Goal: Task Accomplishment & Management: Manage account settings

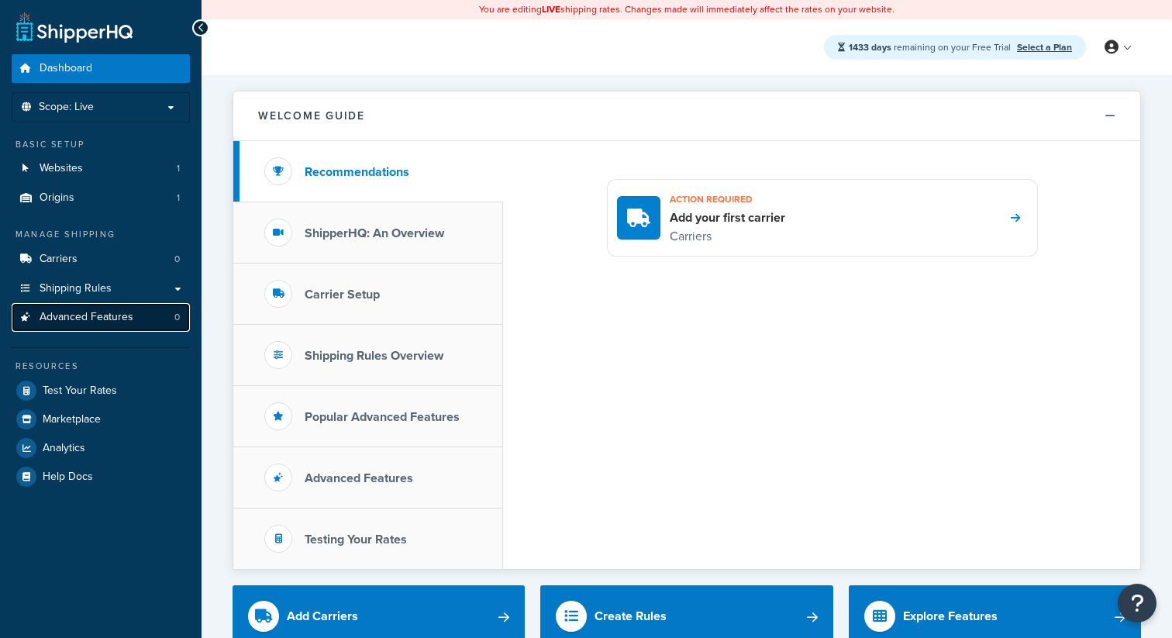
click at [139, 318] on link "Advanced Features 0" at bounding box center [101, 317] width 178 height 29
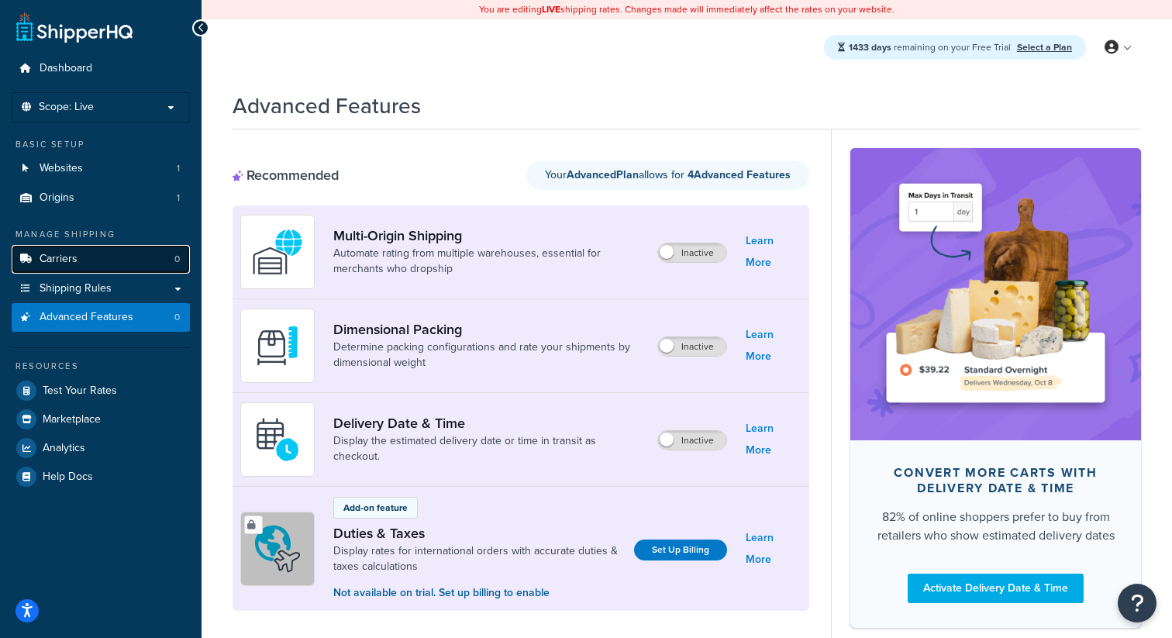
click at [140, 263] on link "Carriers 0" at bounding box center [101, 259] width 178 height 29
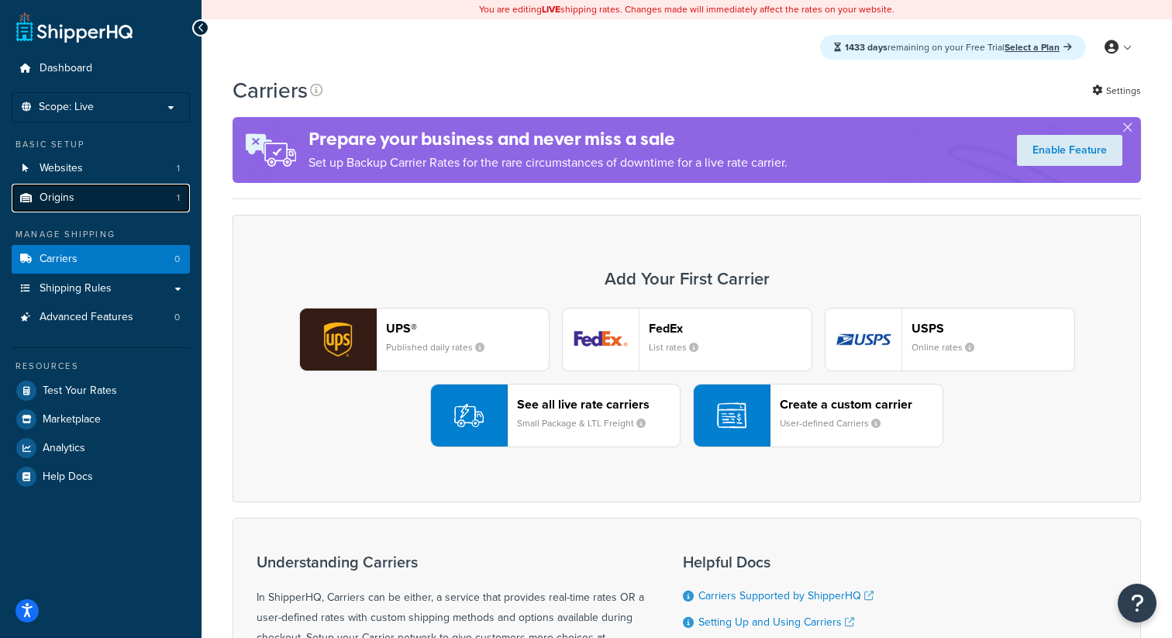
click at [114, 188] on link "Origins 1" at bounding box center [101, 198] width 178 height 29
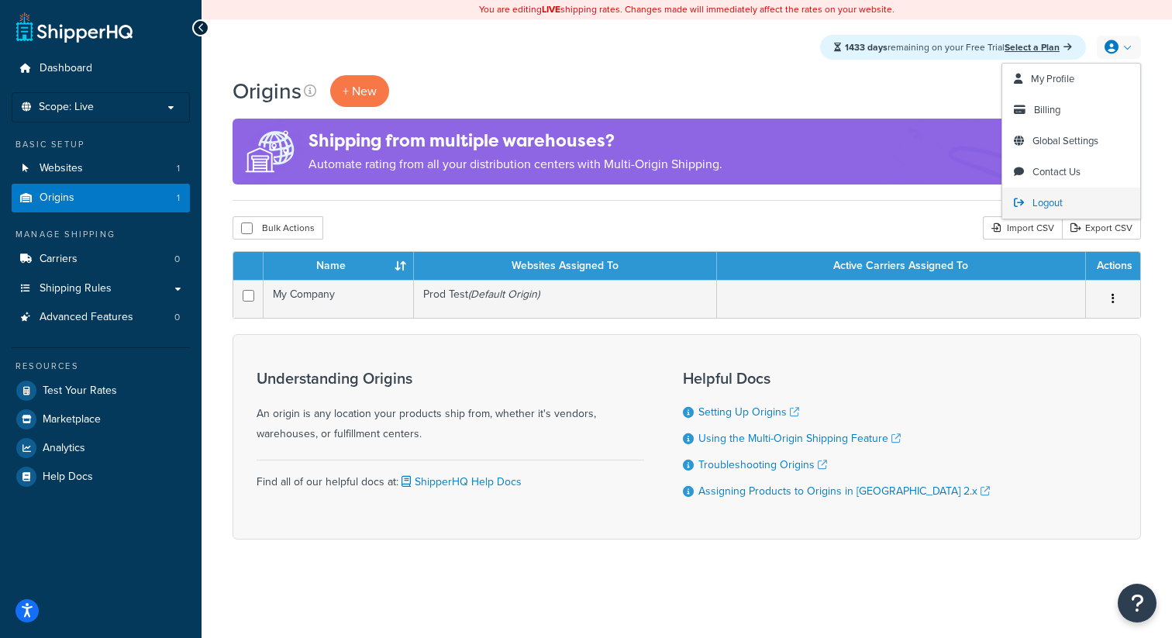
click at [1051, 199] on span "Logout" at bounding box center [1048, 202] width 30 height 15
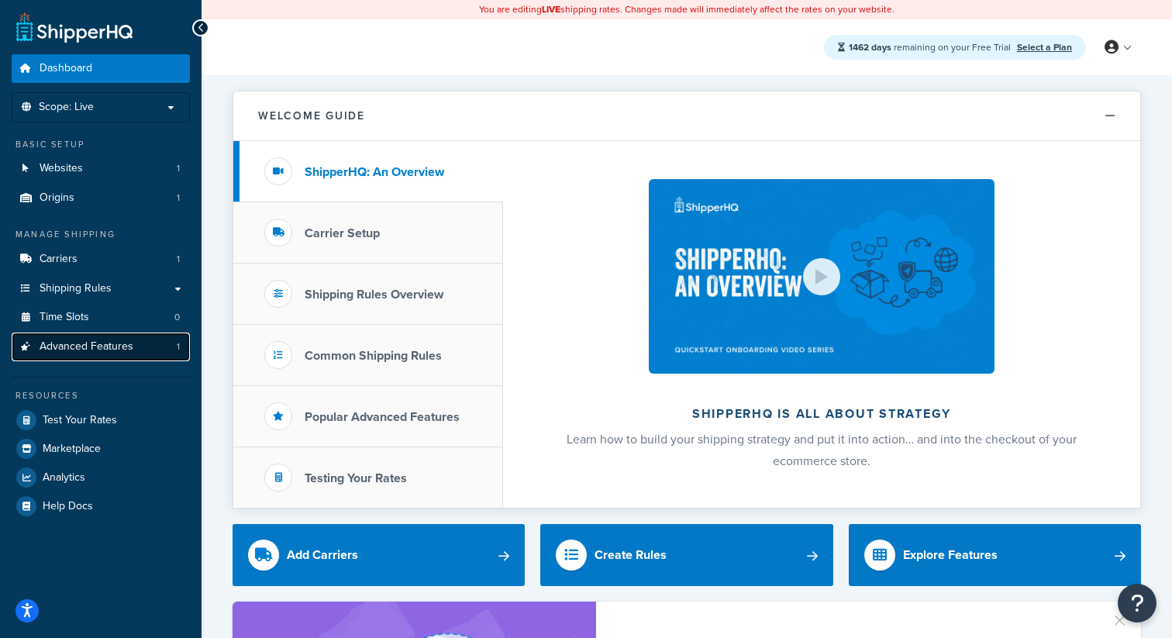
click at [144, 340] on link "Advanced Features 1" at bounding box center [101, 347] width 178 height 29
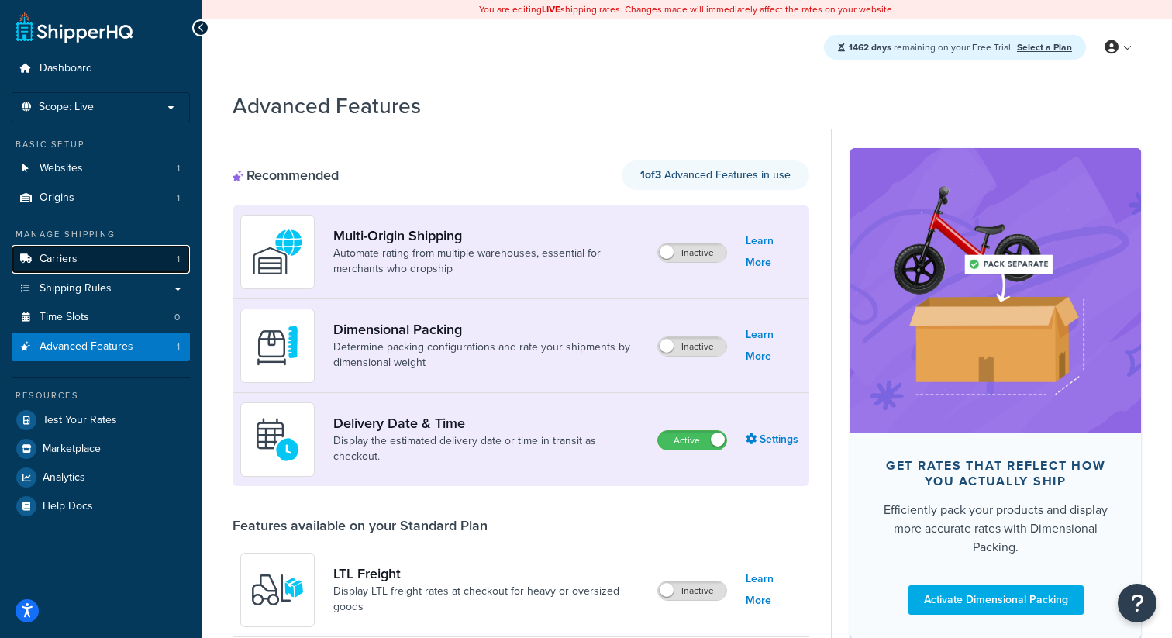
click at [153, 253] on link "Carriers 1" at bounding box center [101, 259] width 178 height 29
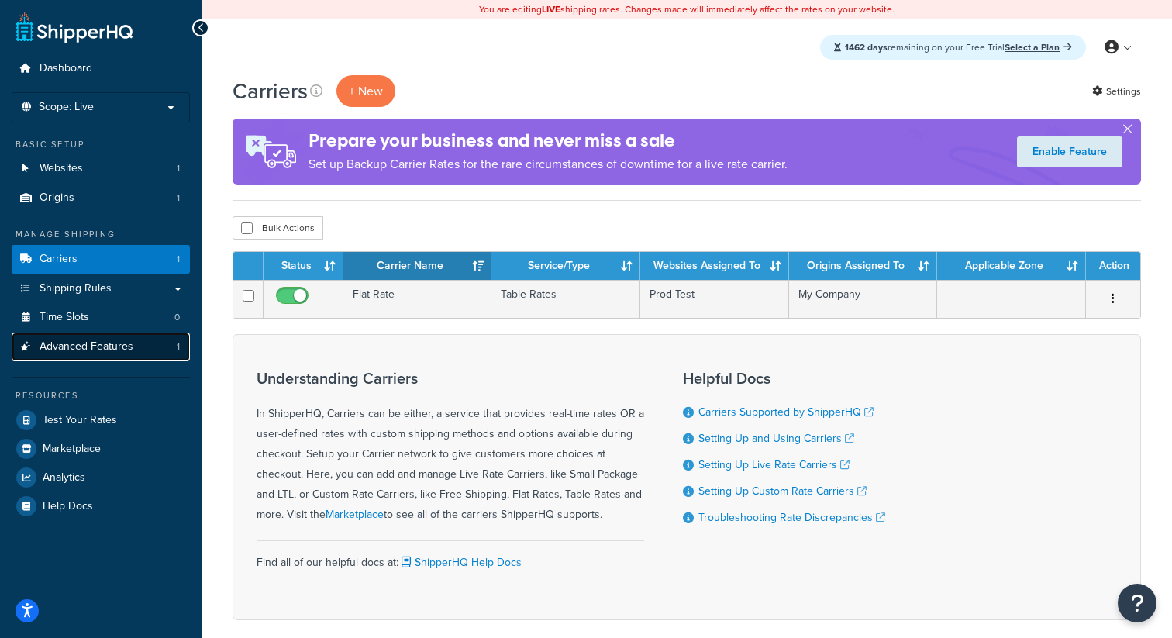
click at [148, 347] on link "Advanced Features 1" at bounding box center [101, 347] width 178 height 29
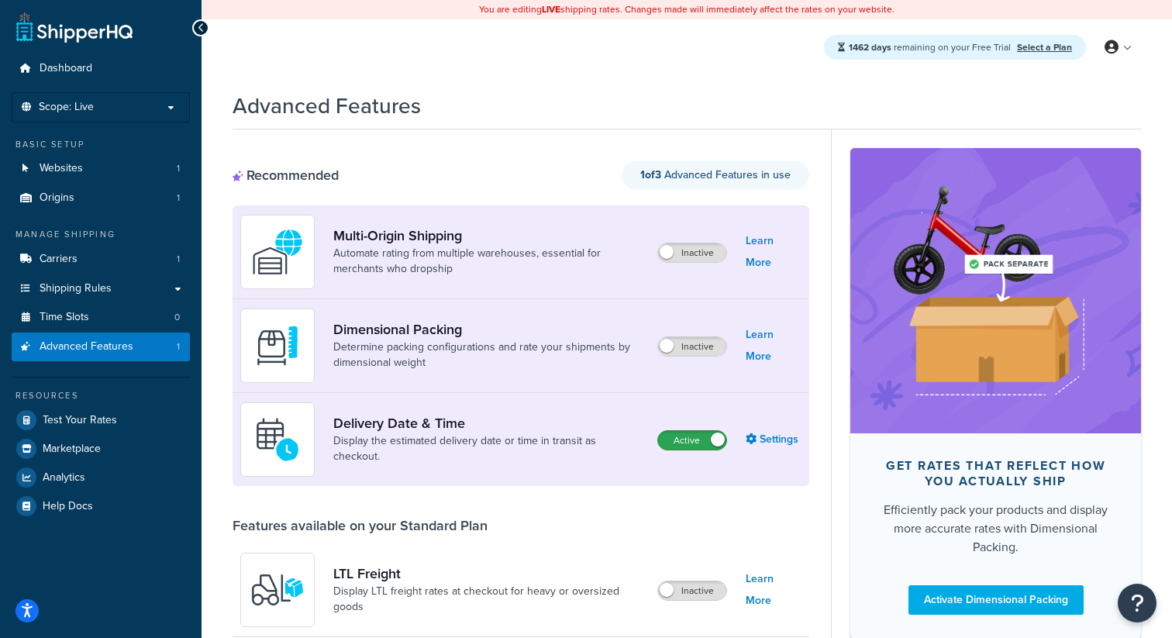
click at [704, 447] on label "Active" at bounding box center [692, 440] width 68 height 19
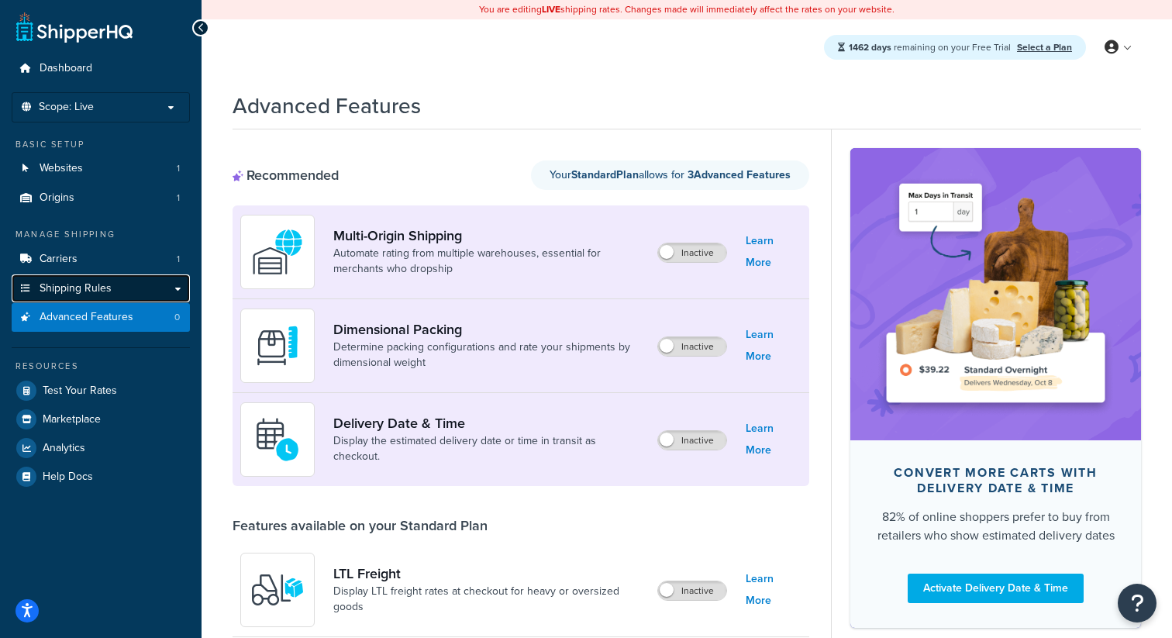
click at [144, 288] on link "Shipping Rules" at bounding box center [101, 288] width 178 height 29
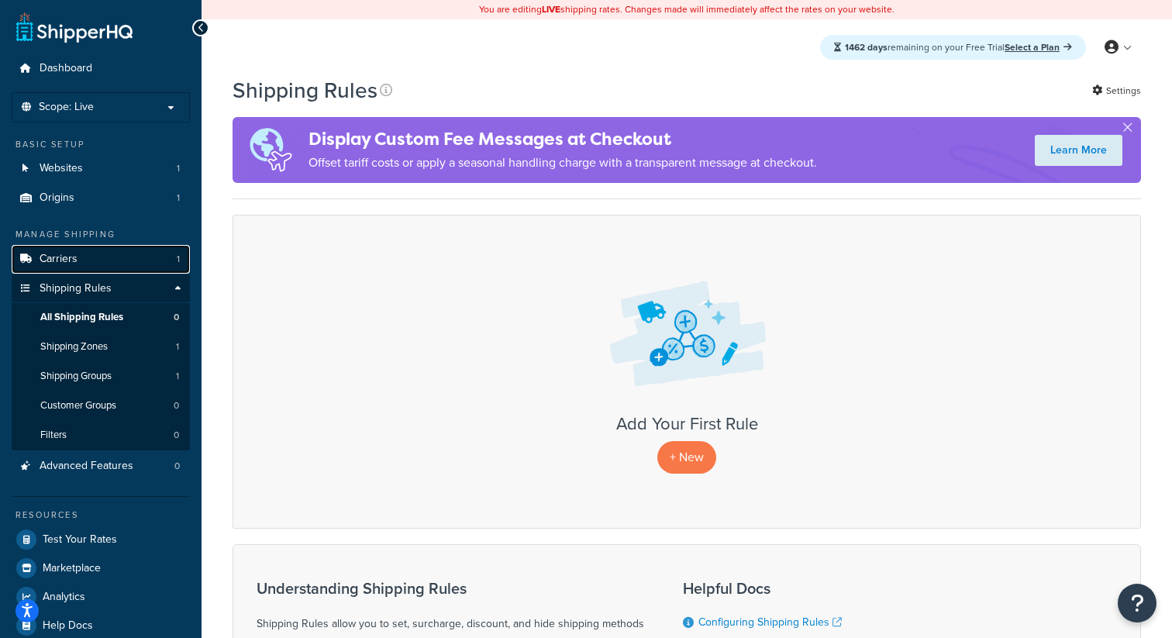
click at [157, 260] on link "Carriers 1" at bounding box center [101, 259] width 178 height 29
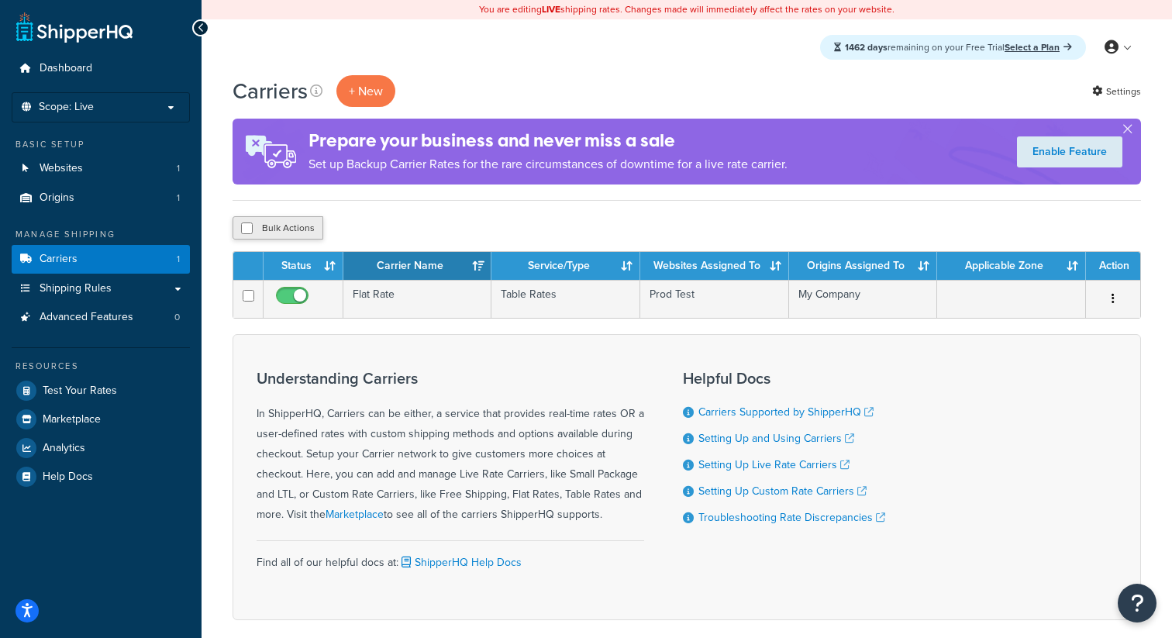
click at [297, 237] on button "Bulk Actions" at bounding box center [278, 227] width 91 height 23
checkbox input "true"
click at [428, 233] on button "Delete" at bounding box center [413, 227] width 53 height 23
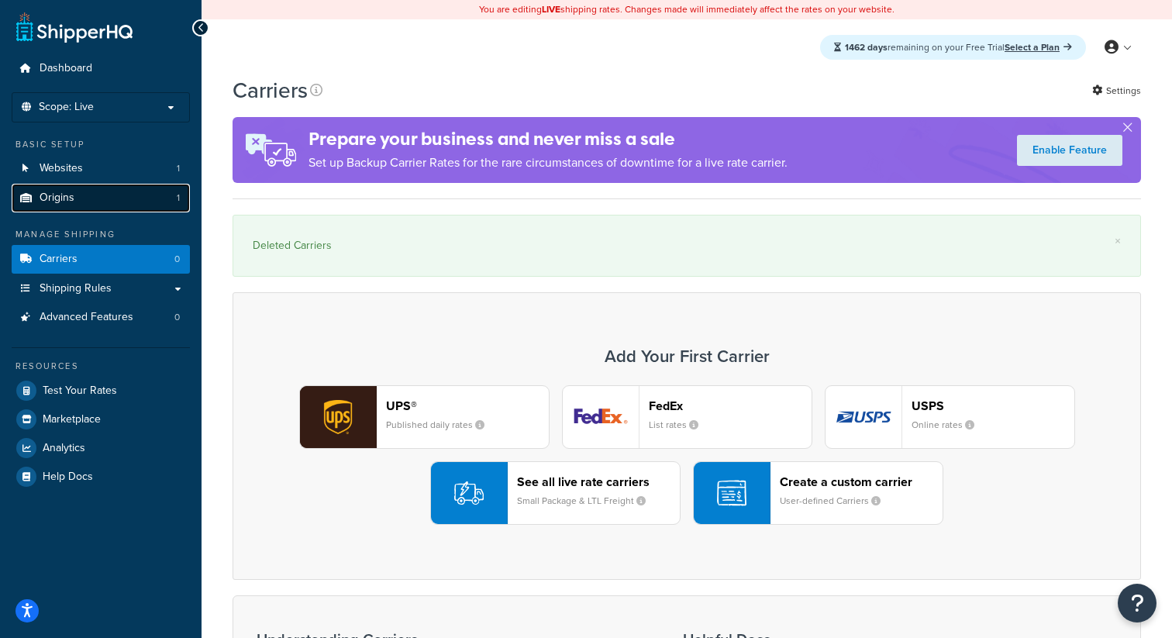
click at [155, 195] on link "Origins 1" at bounding box center [101, 198] width 178 height 29
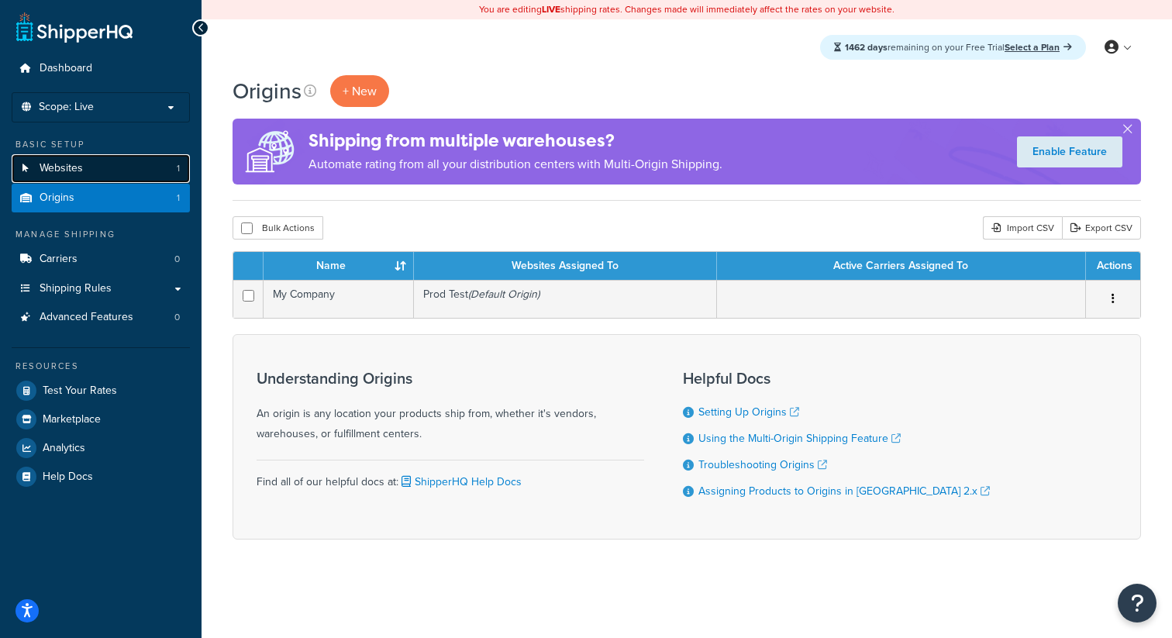
click at [164, 172] on link "Websites 1" at bounding box center [101, 168] width 178 height 29
